Goal: Navigation & Orientation: Find specific page/section

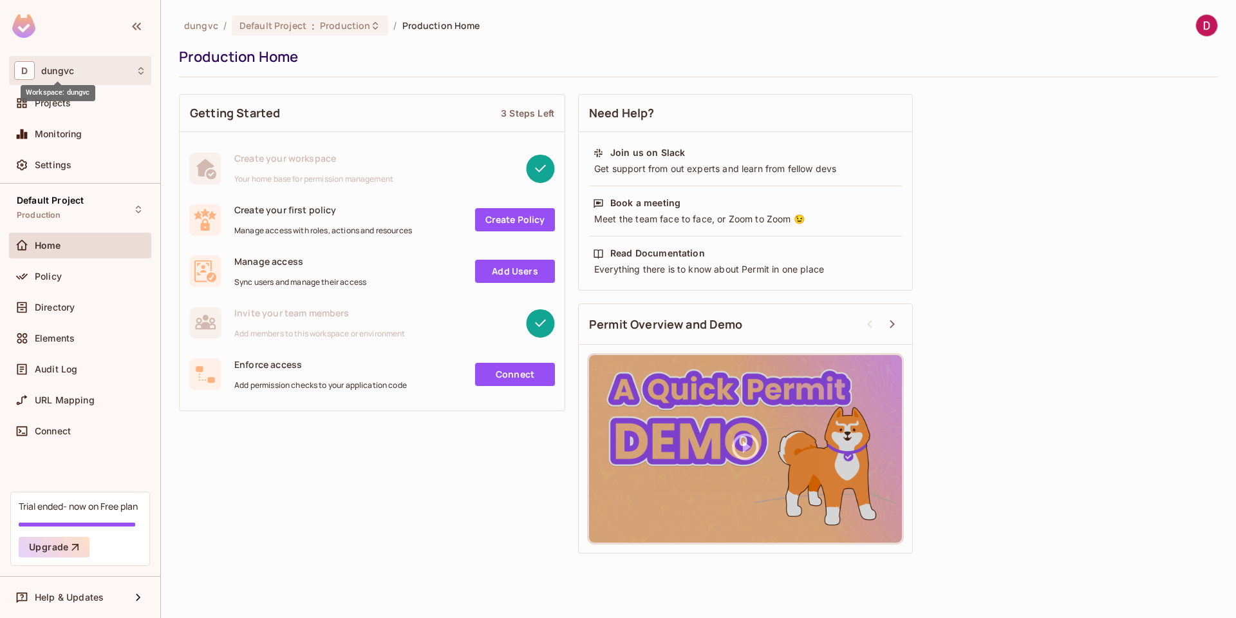
click at [47, 74] on span "dungvc" at bounding box center [57, 71] width 33 height 10
click at [364, 496] on div at bounding box center [618, 309] width 1236 height 618
click at [73, 162] on div "Settings" at bounding box center [90, 165] width 111 height 10
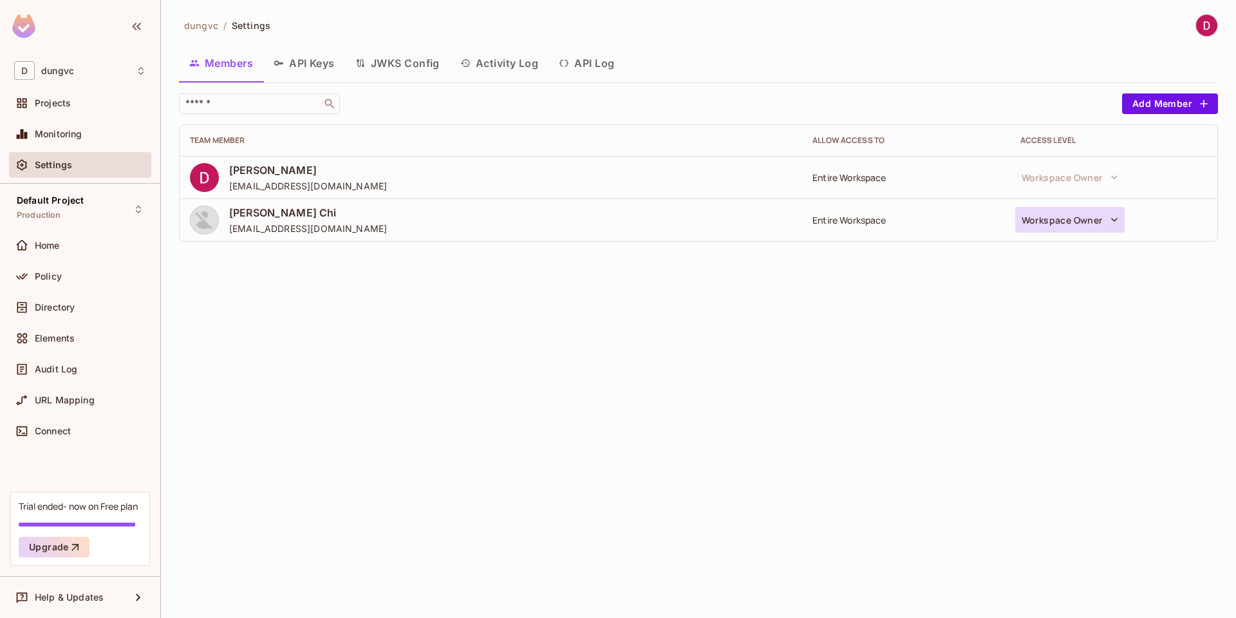
click at [1104, 221] on button "Workspace Owner" at bounding box center [1070, 220] width 109 height 26
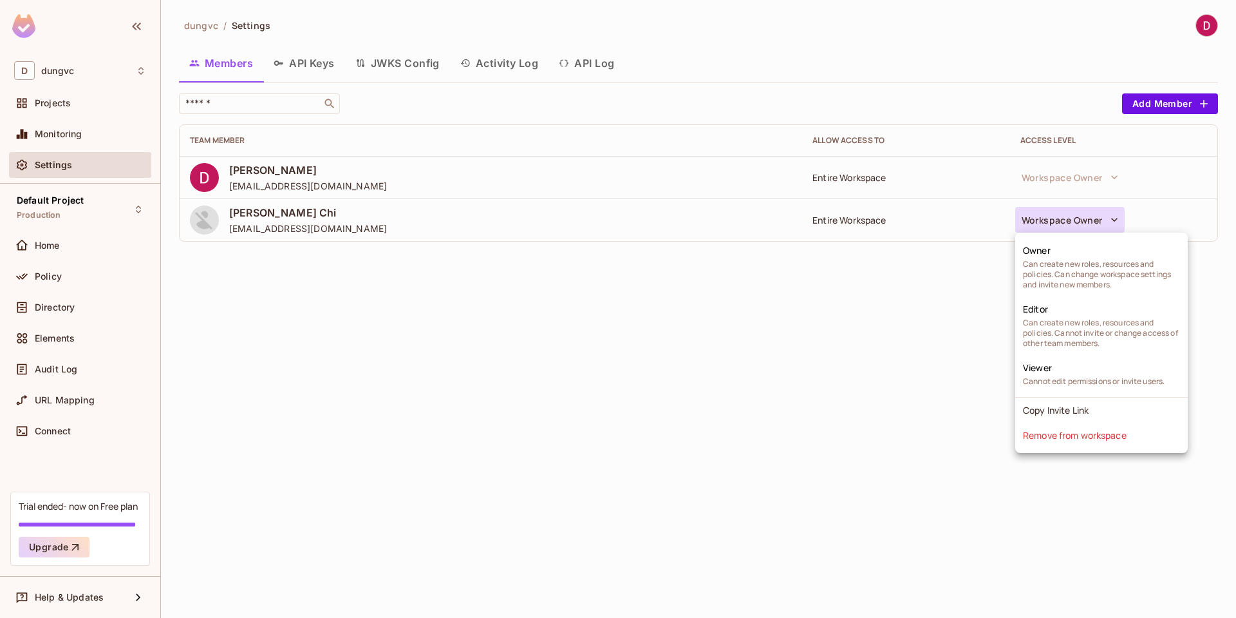
click at [885, 325] on div at bounding box center [618, 309] width 1236 height 618
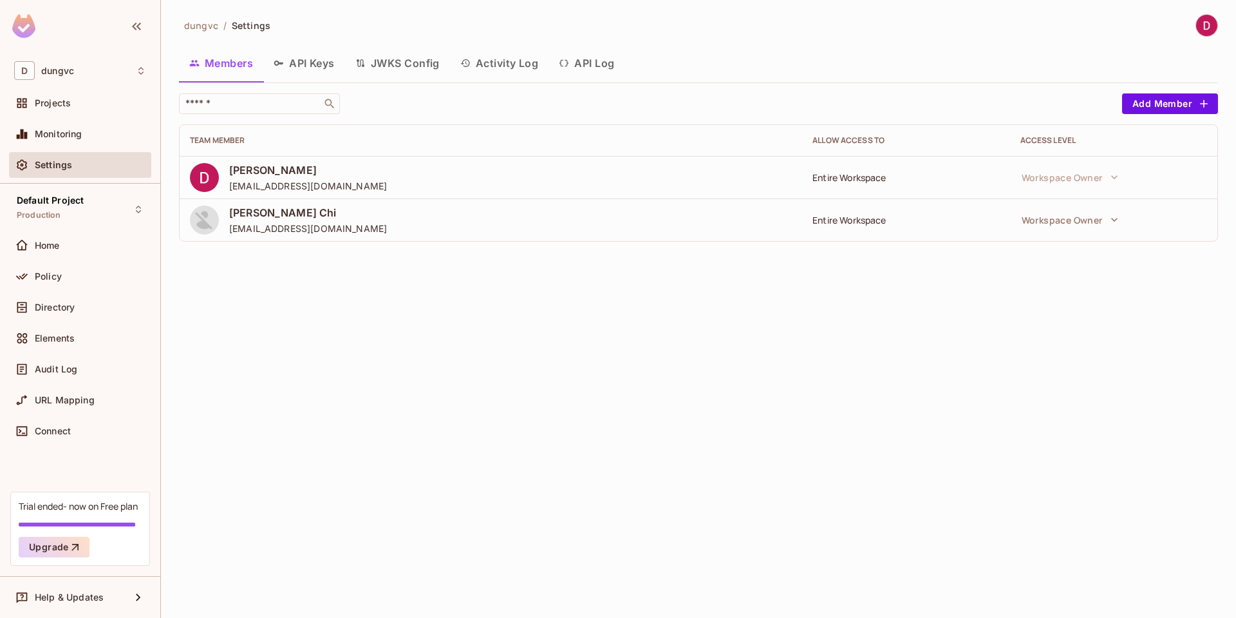
click at [207, 223] on img at bounding box center [204, 219] width 29 height 29
click at [205, 220] on img at bounding box center [204, 219] width 29 height 29
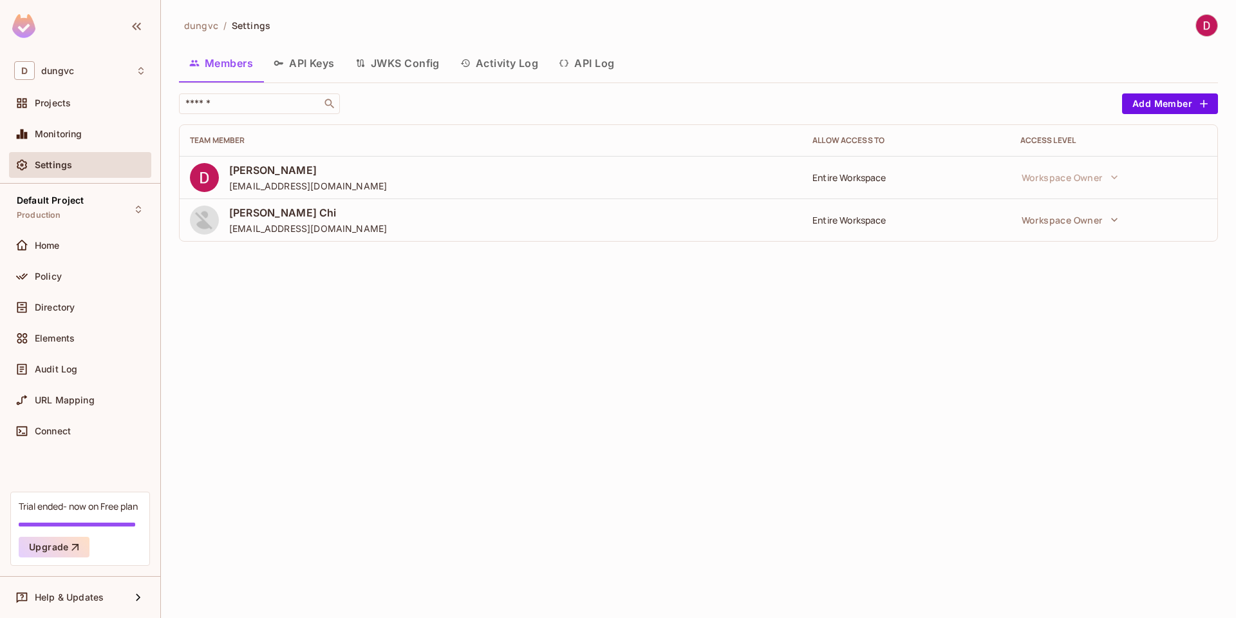
click at [205, 220] on img at bounding box center [204, 219] width 29 height 29
drag, startPoint x: 229, startPoint y: 227, endPoint x: 317, endPoint y: 232, distance: 87.7
click at [317, 232] on div "[PERSON_NAME] Chi [EMAIL_ADDRESS][DOMAIN_NAME]" at bounding box center [491, 219] width 602 height 29
click at [302, 255] on div "dungvc / Settings Members API Keys JWKS Config Activity Log API Log ​ Add Membe…" at bounding box center [698, 309] width 1075 height 618
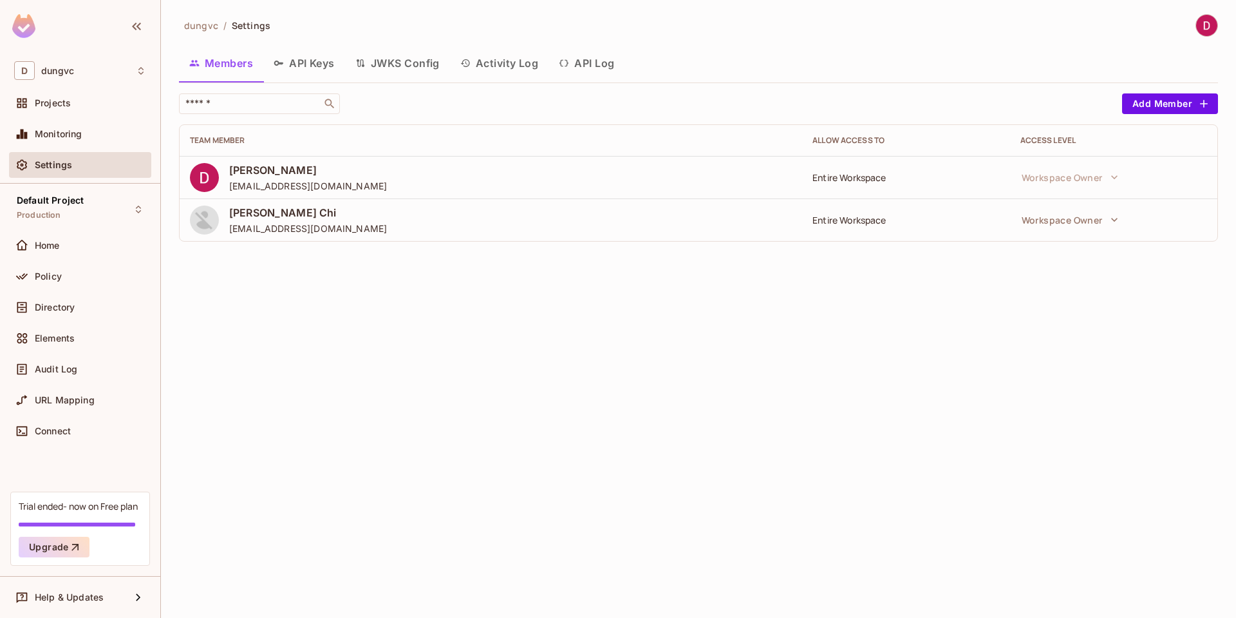
click at [213, 222] on img at bounding box center [204, 219] width 29 height 29
drag, startPoint x: 248, startPoint y: 272, endPoint x: 245, endPoint y: 238, distance: 33.6
click at [248, 269] on div "dungvc / Settings Members API Keys JWKS Config Activity Log API Log ​ Add Membe…" at bounding box center [698, 309] width 1075 height 618
drag, startPoint x: 230, startPoint y: 230, endPoint x: 320, endPoint y: 224, distance: 90.3
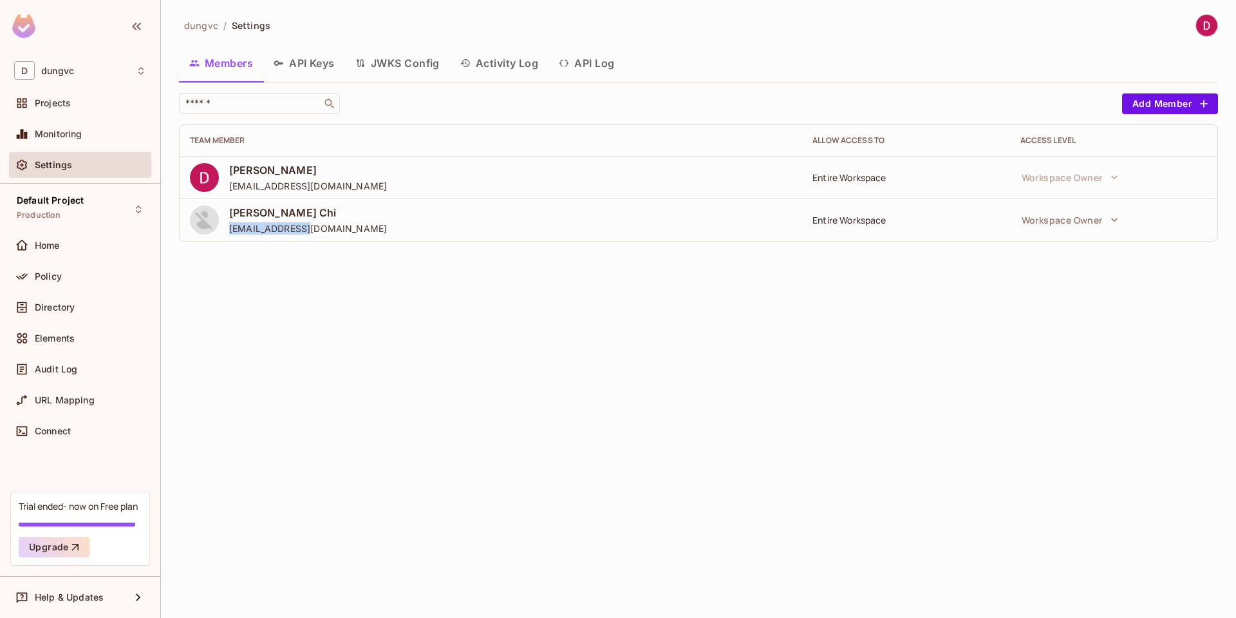
click at [320, 224] on div "[PERSON_NAME] Chi [EMAIL_ADDRESS][DOMAIN_NAME]" at bounding box center [491, 219] width 602 height 29
click at [283, 304] on div "dungvc / Settings Members API Keys JWKS Config Activity Log API Log ​ Add Membe…" at bounding box center [698, 309] width 1075 height 618
drag, startPoint x: 231, startPoint y: 231, endPoint x: 317, endPoint y: 229, distance: 86.3
click at [317, 229] on div "[PERSON_NAME] Chi [EMAIL_ADDRESS][DOMAIN_NAME]" at bounding box center [491, 219] width 602 height 29
click at [302, 314] on div "dungvc / Settings Members API Keys JWKS Config Activity Log API Log ​ Add Membe…" at bounding box center [698, 309] width 1075 height 618
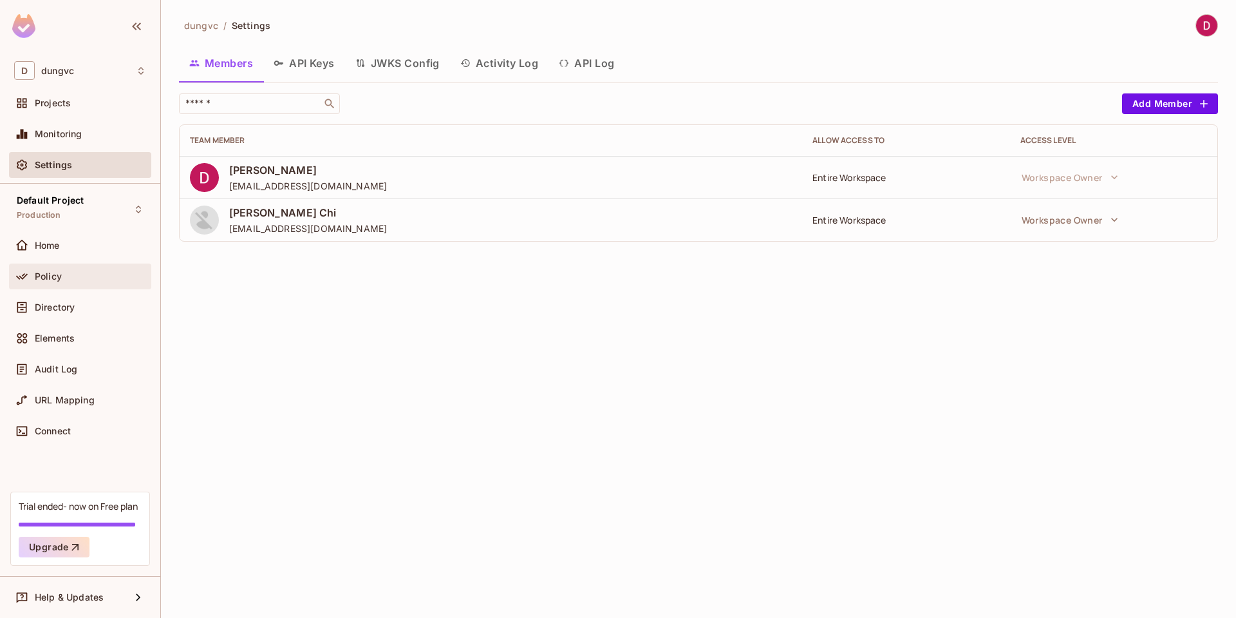
click at [73, 271] on div "Policy" at bounding box center [90, 276] width 111 height 10
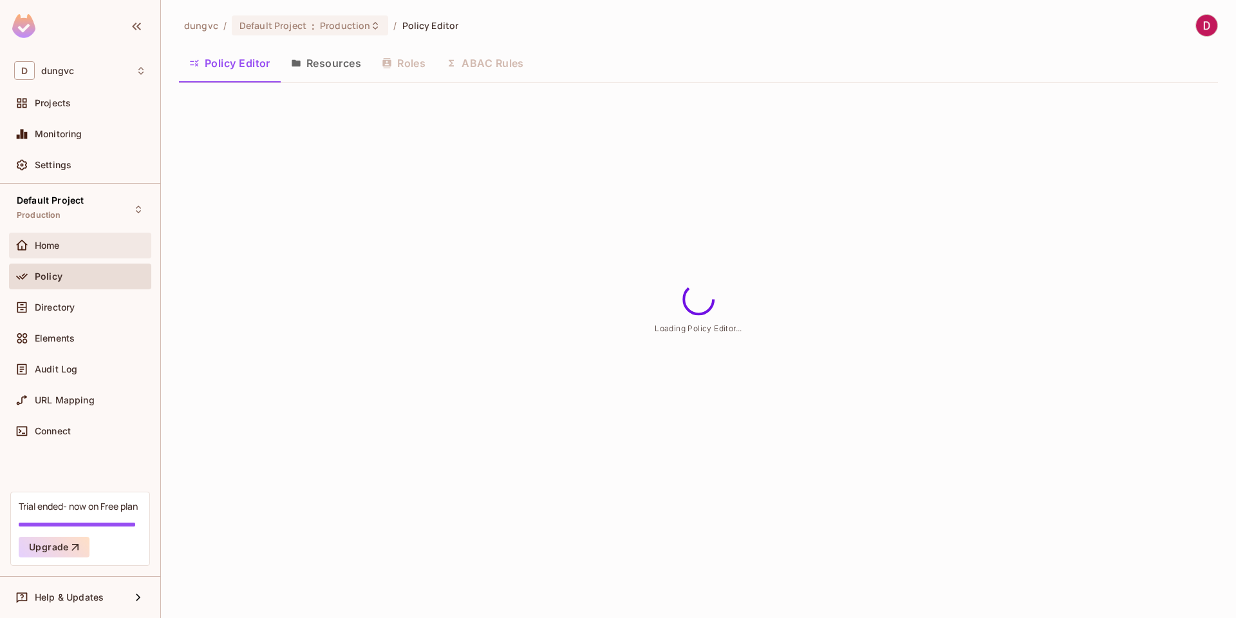
click at [77, 247] on div "Home" at bounding box center [90, 245] width 111 height 10
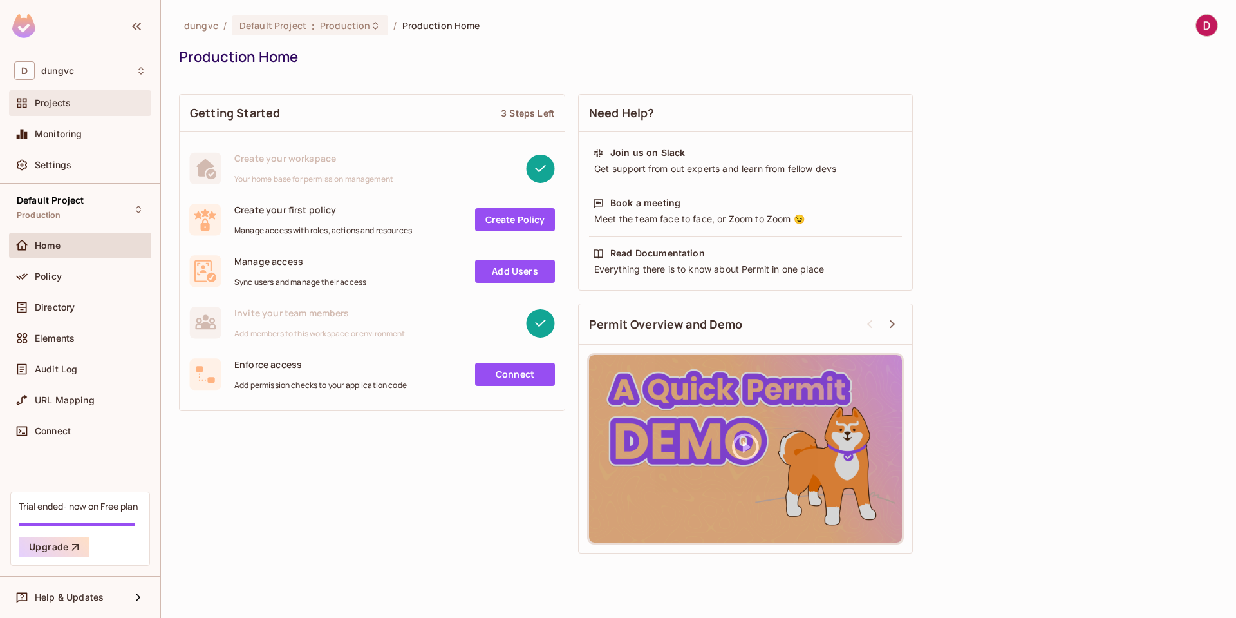
click at [73, 99] on div "Projects" at bounding box center [90, 103] width 111 height 10
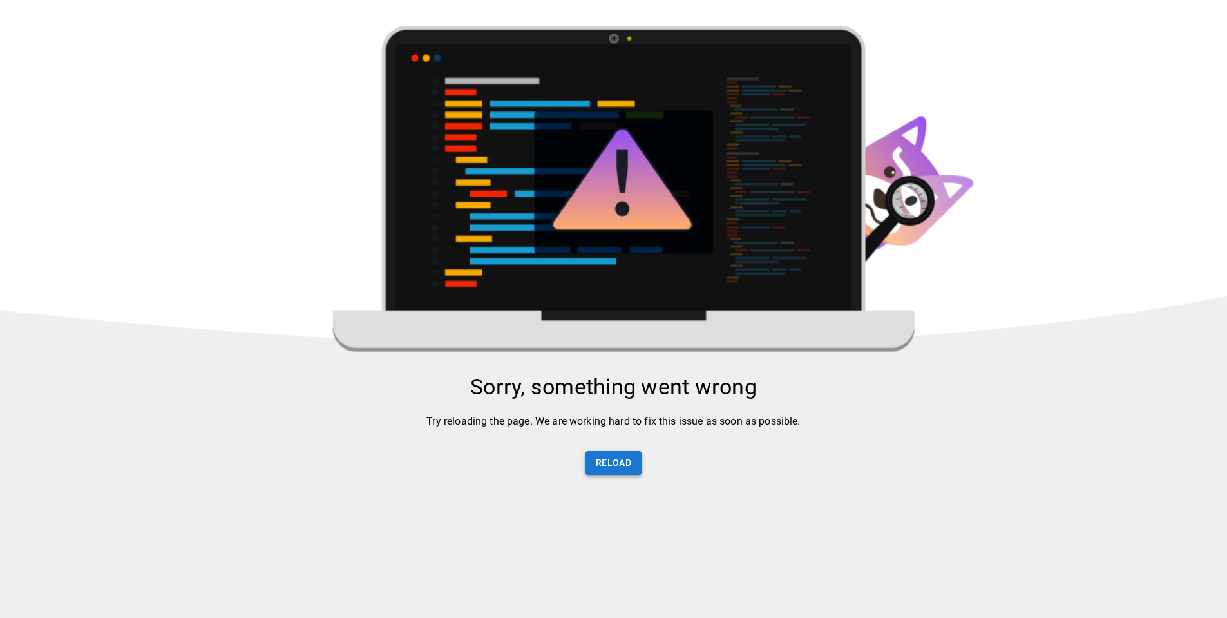
click at [610, 471] on button "Reload" at bounding box center [613, 463] width 56 height 24
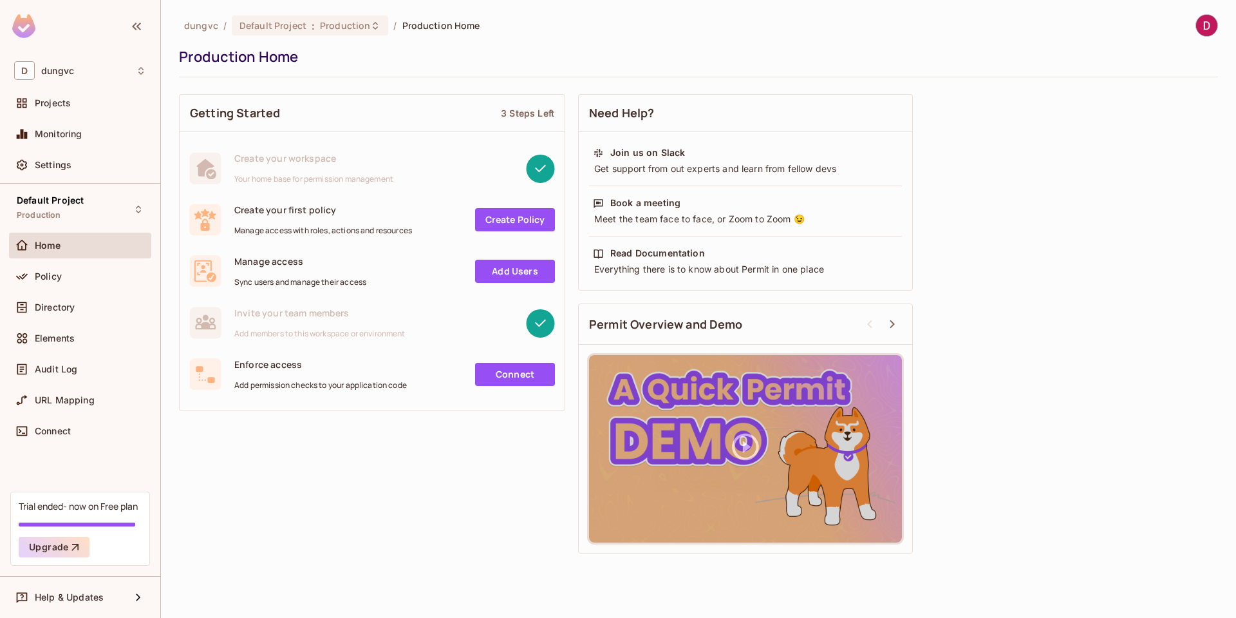
click at [1207, 23] on img at bounding box center [1206, 25] width 21 height 21
click at [954, 48] on div at bounding box center [618, 309] width 1236 height 618
click at [62, 77] on div "D dungvc" at bounding box center [80, 70] width 132 height 19
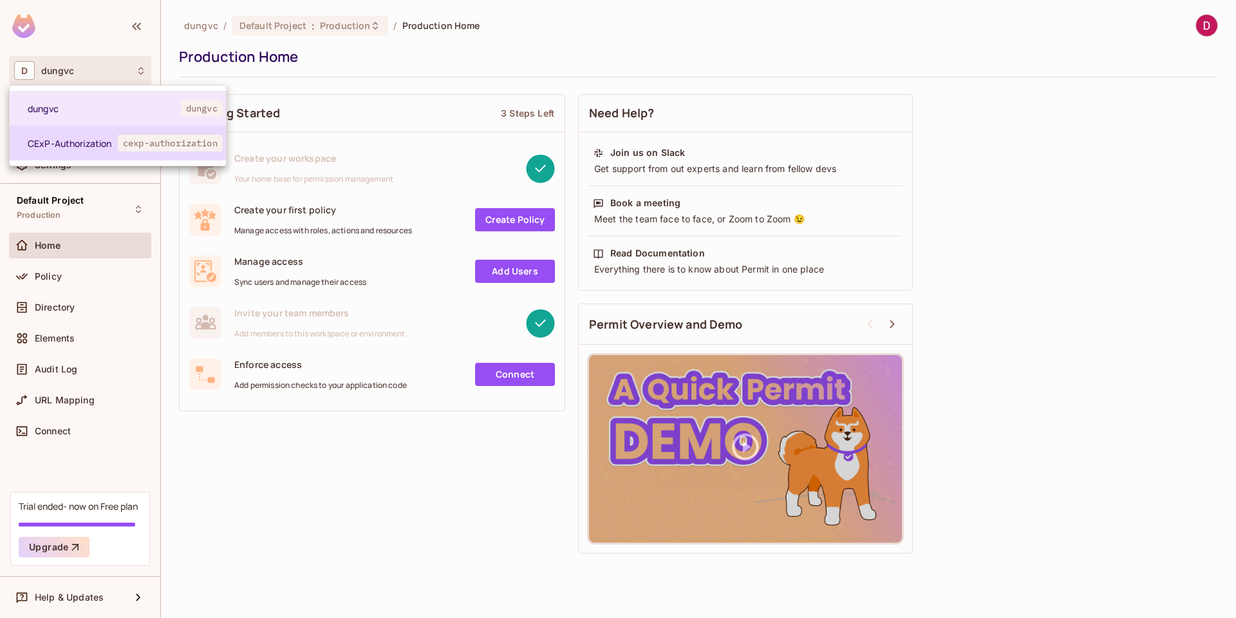
click at [92, 148] on span "CExP-Authorization" at bounding box center [73, 143] width 90 height 12
